Goal: Task Accomplishment & Management: Use online tool/utility

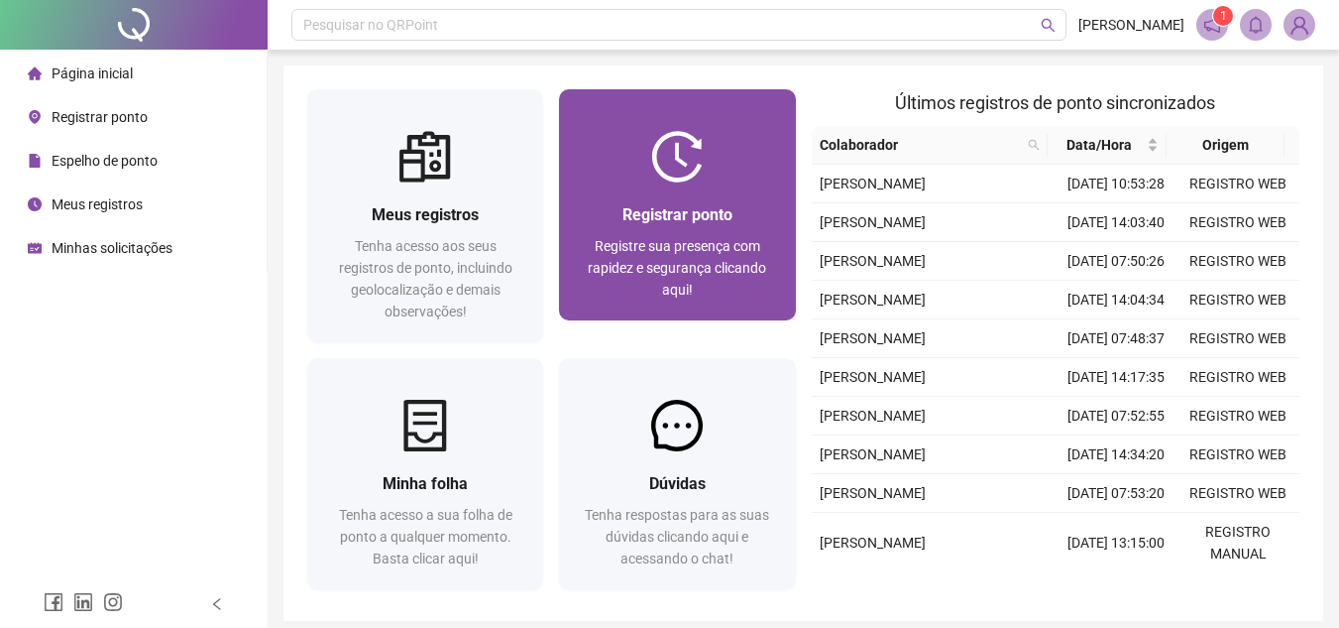
click at [738, 255] on span "Registre sua presença com rapidez e segurança clicando aqui!" at bounding box center [677, 267] width 178 height 59
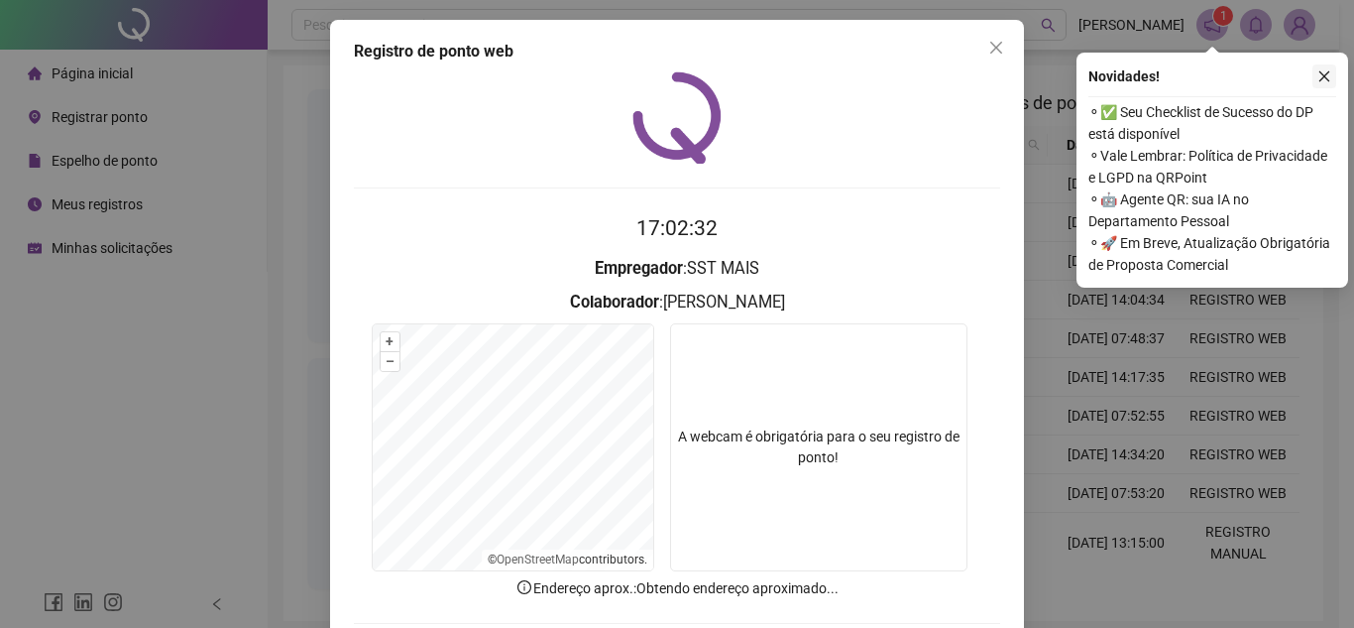
click at [1327, 74] on icon "close" at bounding box center [1324, 76] width 14 height 14
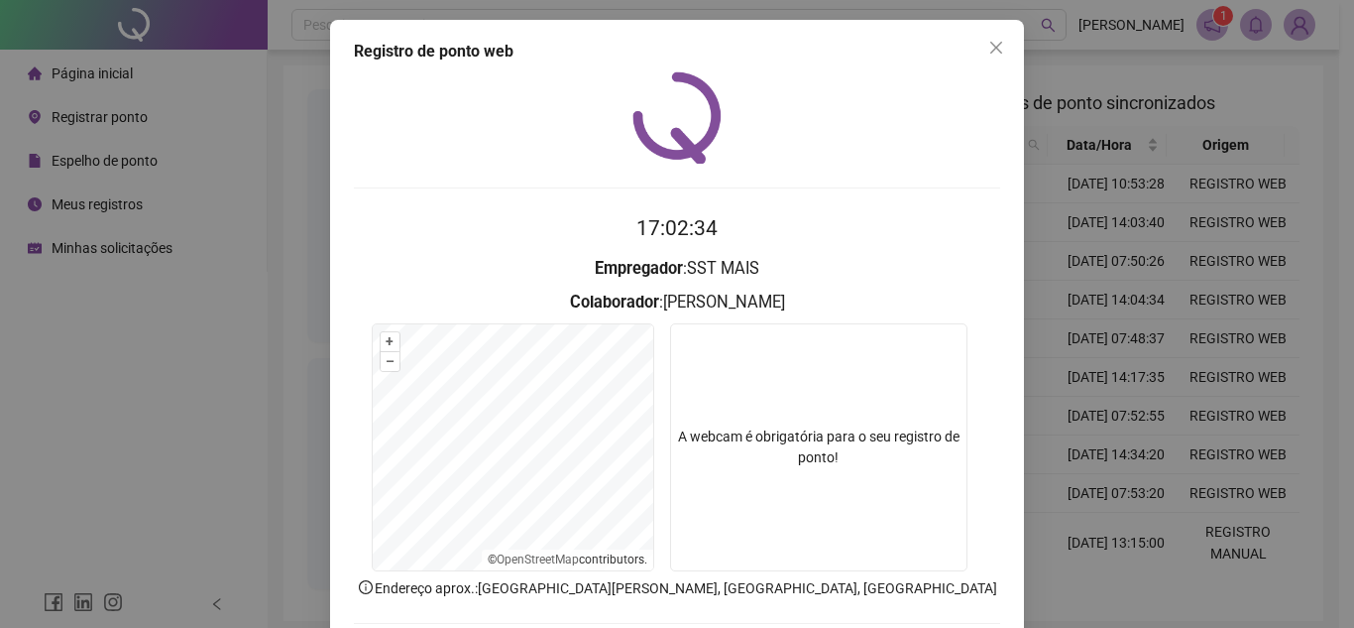
scroll to position [103, 0]
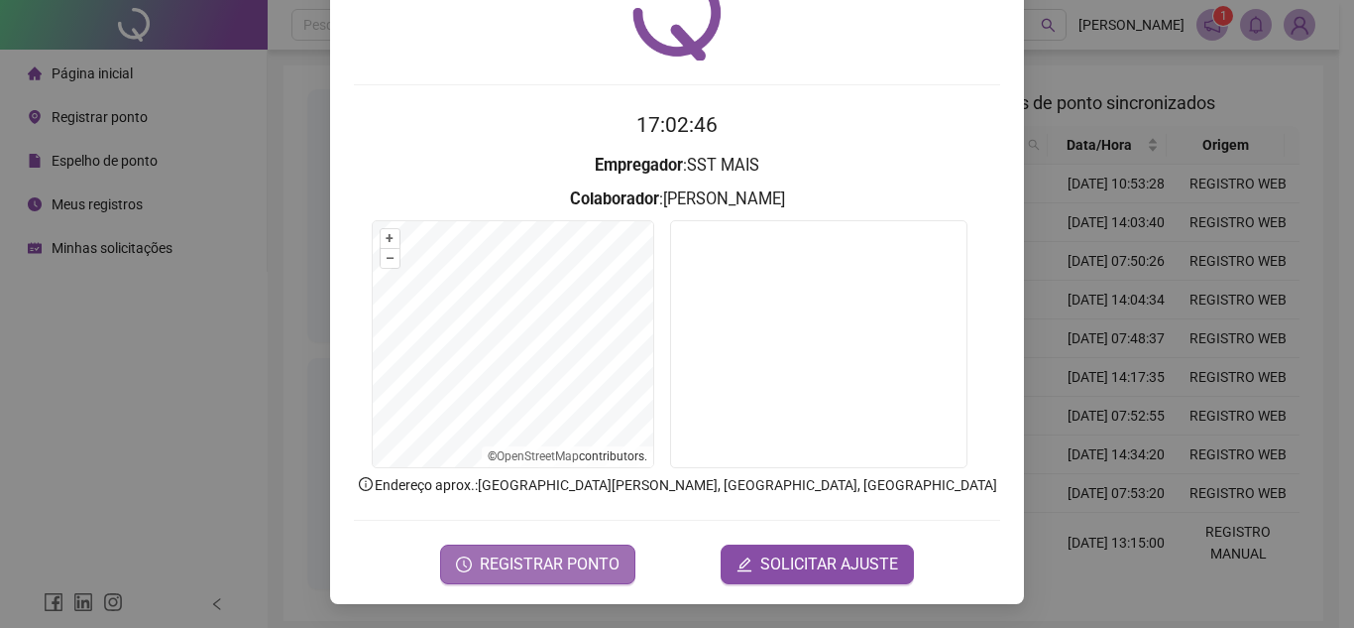
click at [568, 558] on span "REGISTRAR PONTO" at bounding box center [550, 564] width 140 height 24
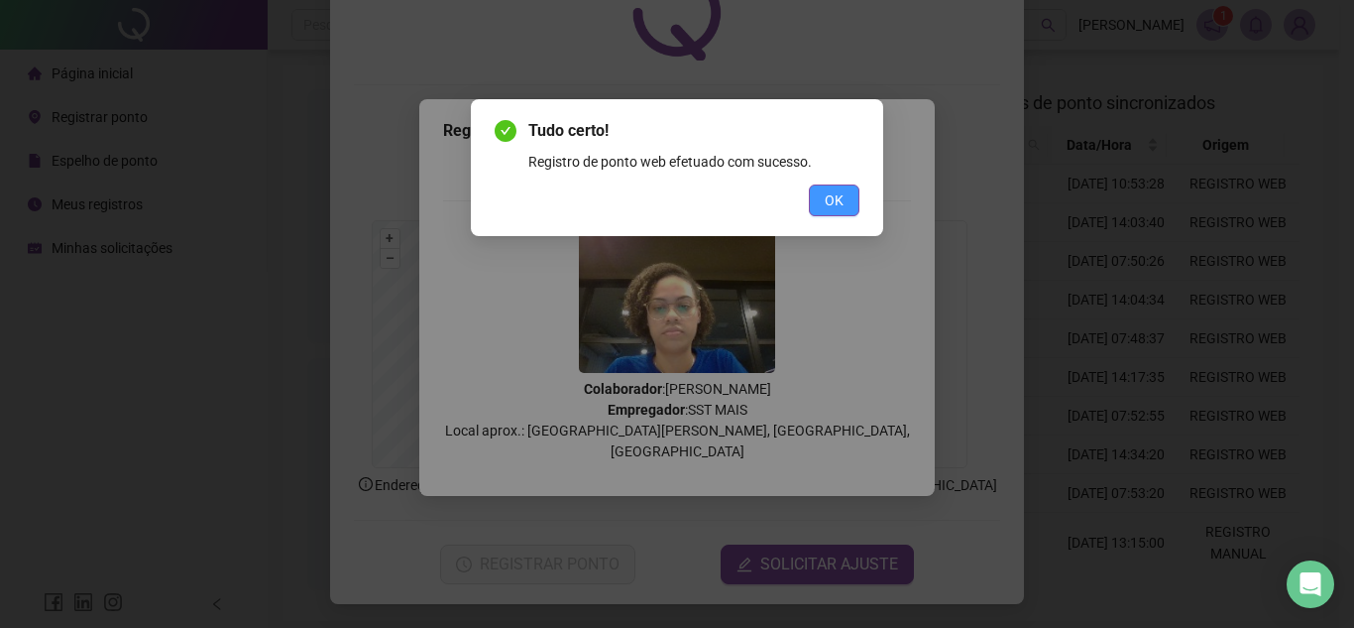
click at [827, 207] on span "OK" at bounding box center [834, 200] width 19 height 22
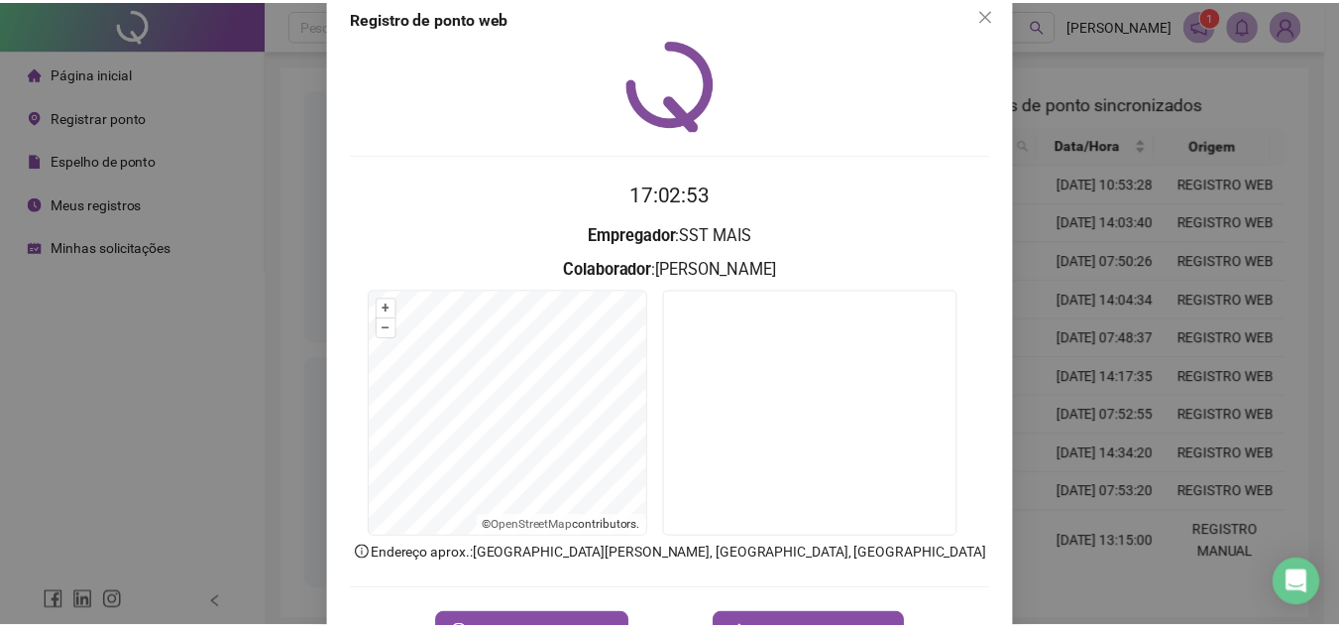
scroll to position [0, 0]
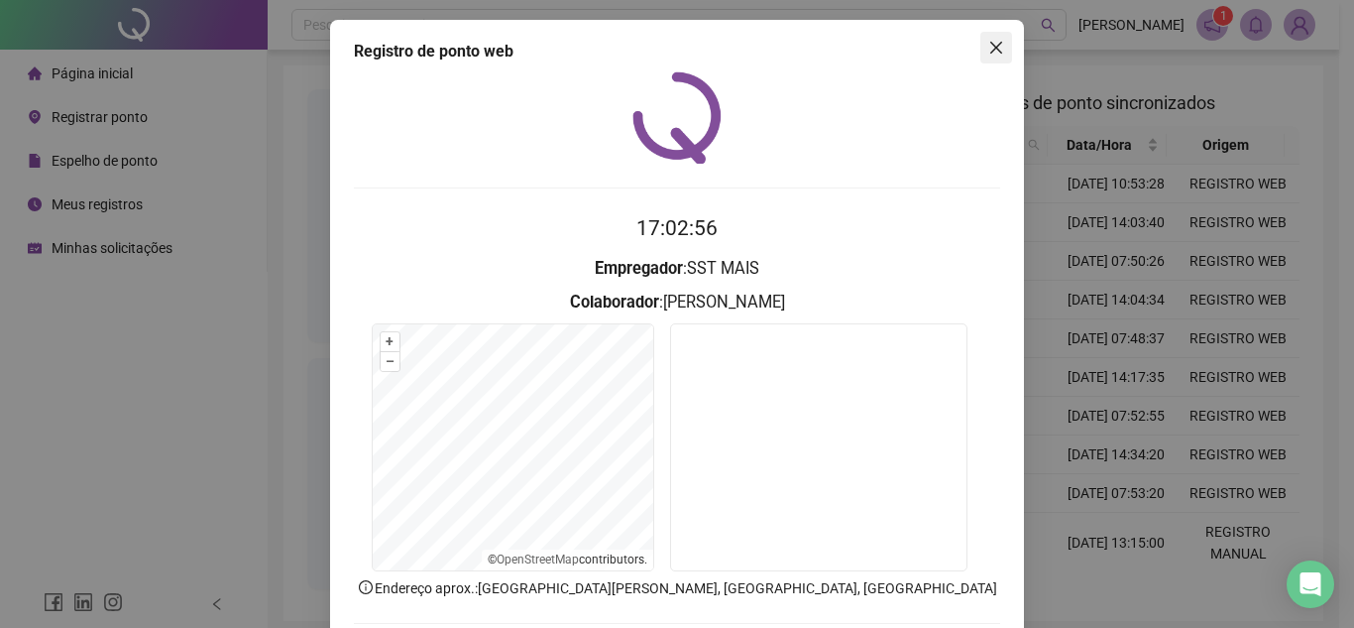
click at [990, 46] on icon "close" at bounding box center [996, 48] width 12 height 12
